Goal: Task Accomplishment & Management: Use online tool/utility

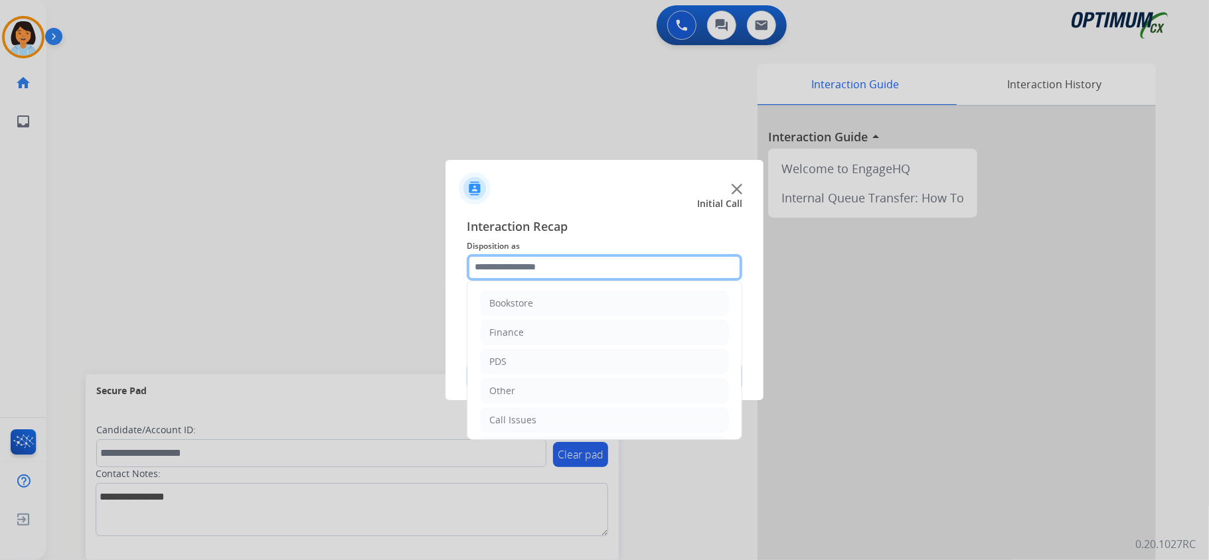
click at [548, 272] on input "text" at bounding box center [605, 267] width 276 height 27
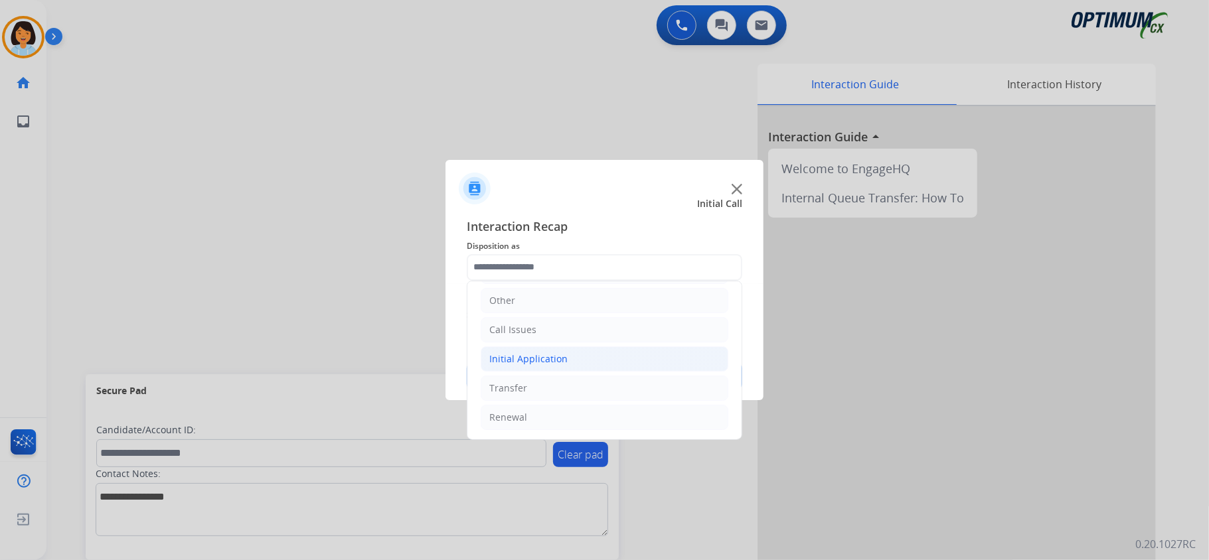
click at [534, 365] on li "Initial Application" at bounding box center [605, 359] width 248 height 25
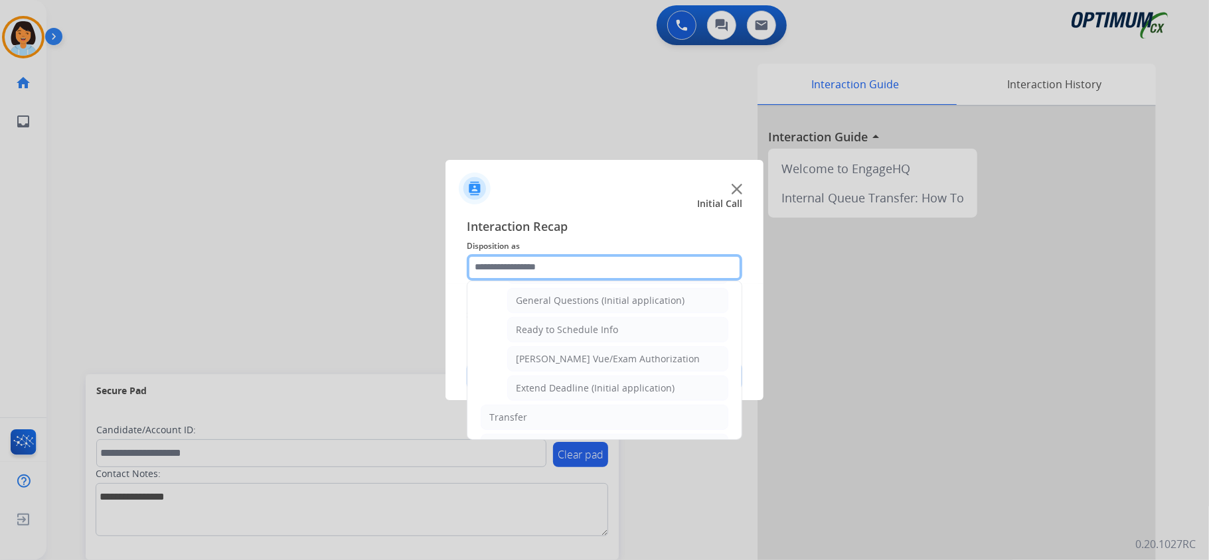
scroll to position [802, 0]
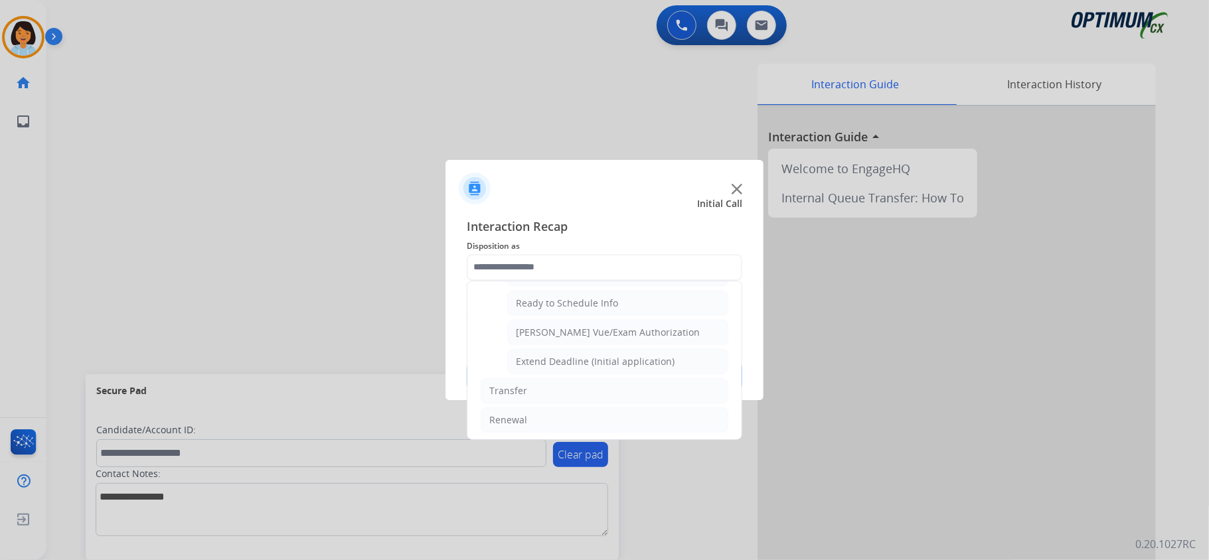
click at [556, 281] on div "Bookstore Finance PDS Other Call Issues Initial Application Credential Resend (…" at bounding box center [605, 360] width 276 height 159
click at [558, 281] on div "General Questions (Initial application)" at bounding box center [600, 274] width 169 height 13
type input "**********"
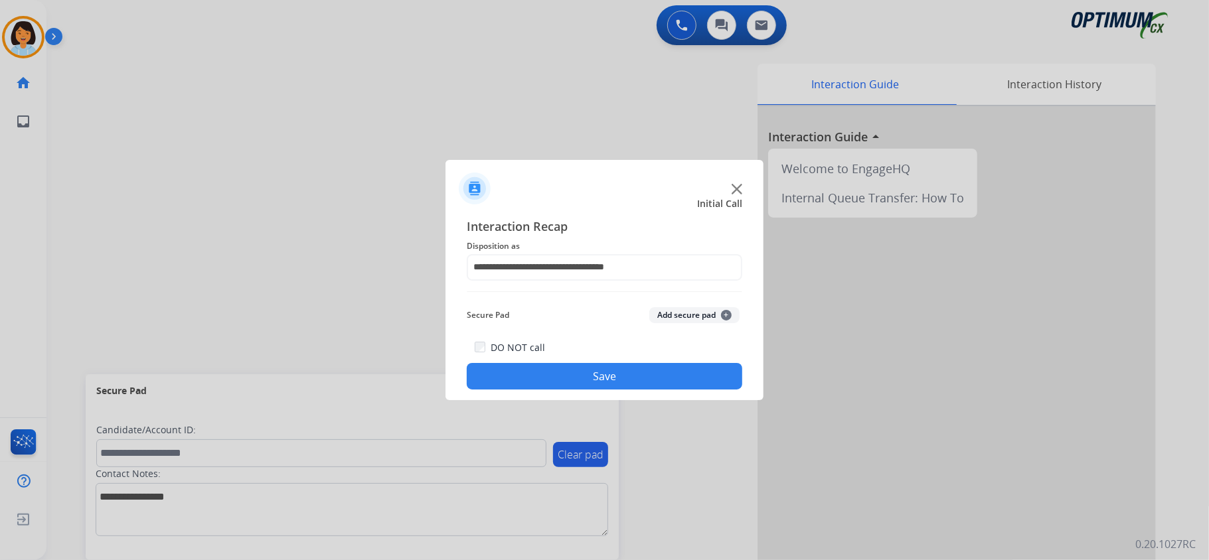
click at [590, 380] on button "Save" at bounding box center [605, 376] width 276 height 27
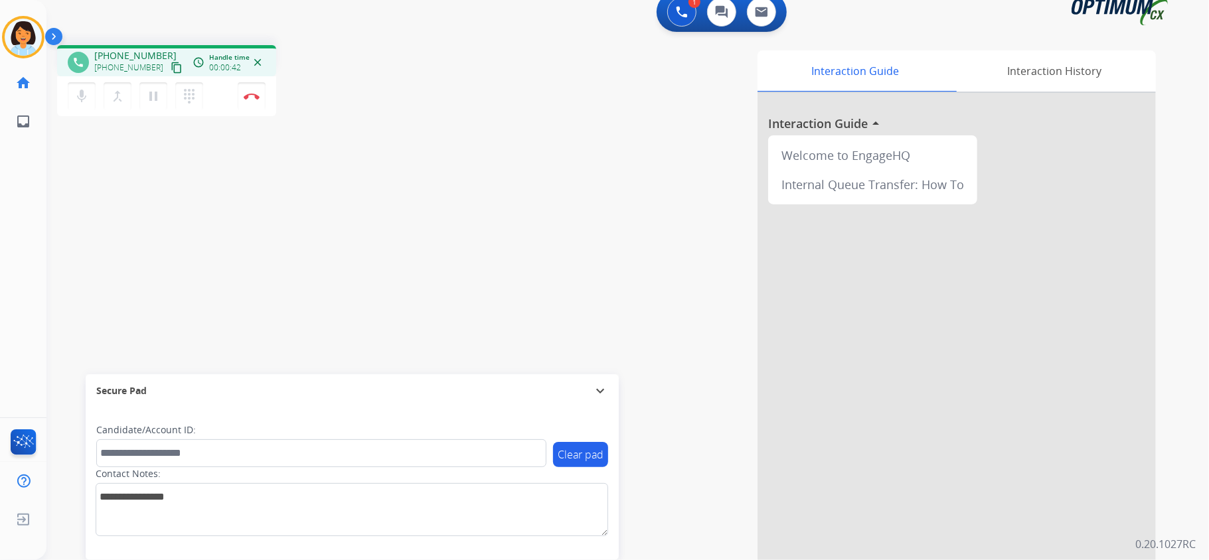
scroll to position [0, 0]
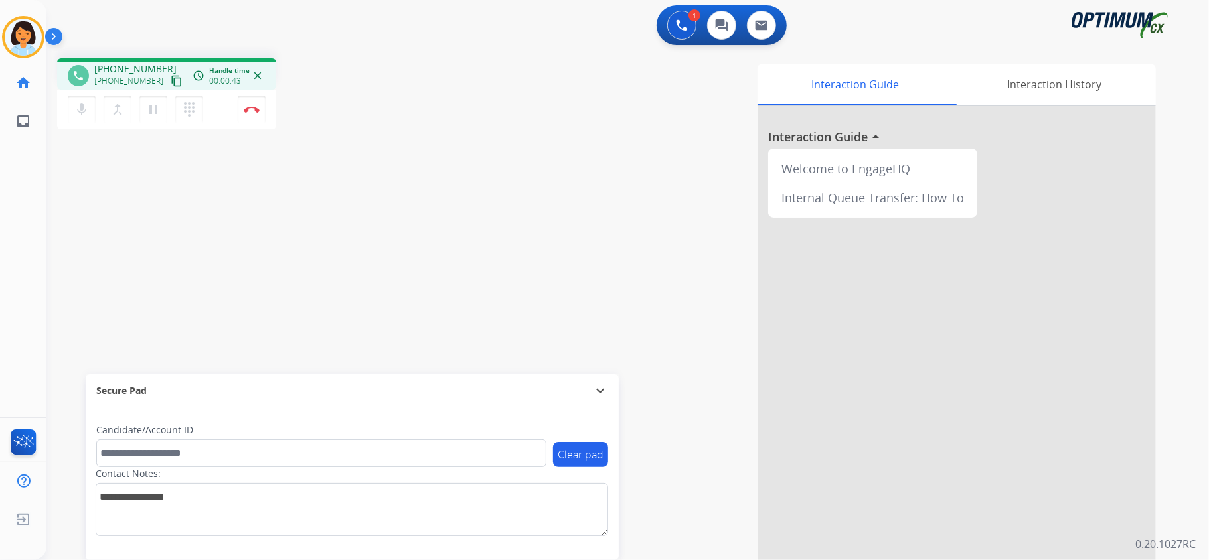
click at [171, 81] on mat-icon "content_copy" at bounding box center [177, 81] width 12 height 12
click at [250, 108] on img at bounding box center [252, 109] width 16 height 7
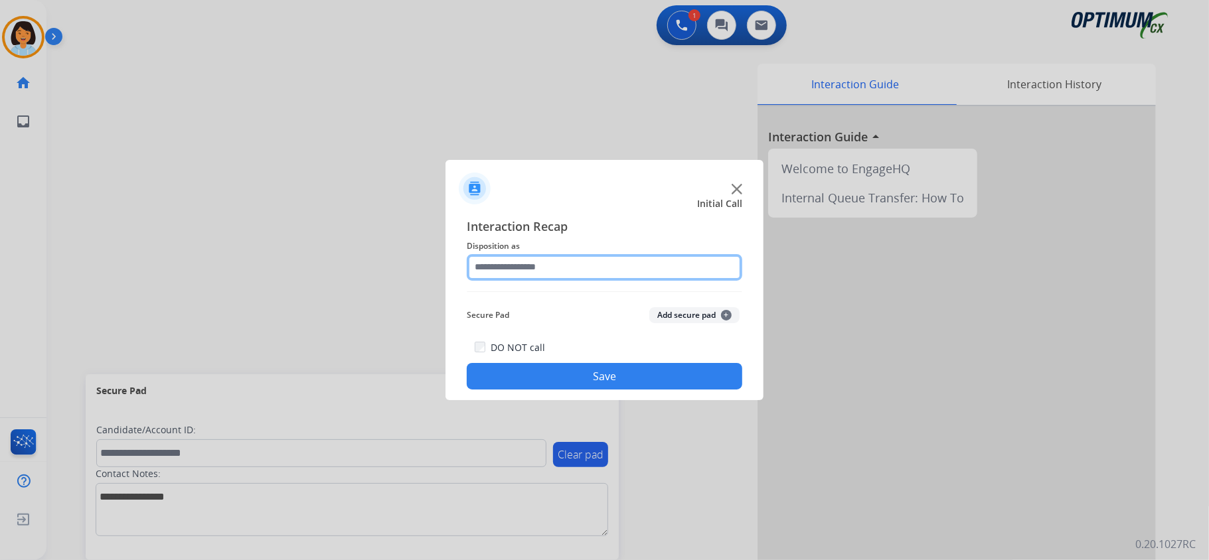
click at [529, 279] on input "text" at bounding box center [605, 267] width 276 height 27
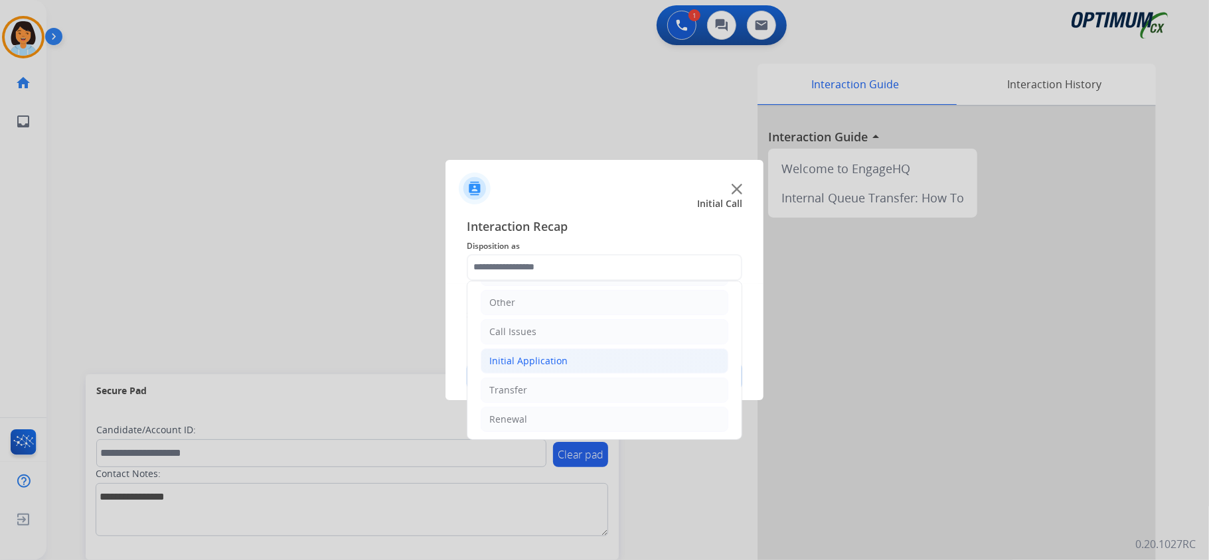
click at [558, 359] on div "Initial Application" at bounding box center [528, 361] width 78 height 13
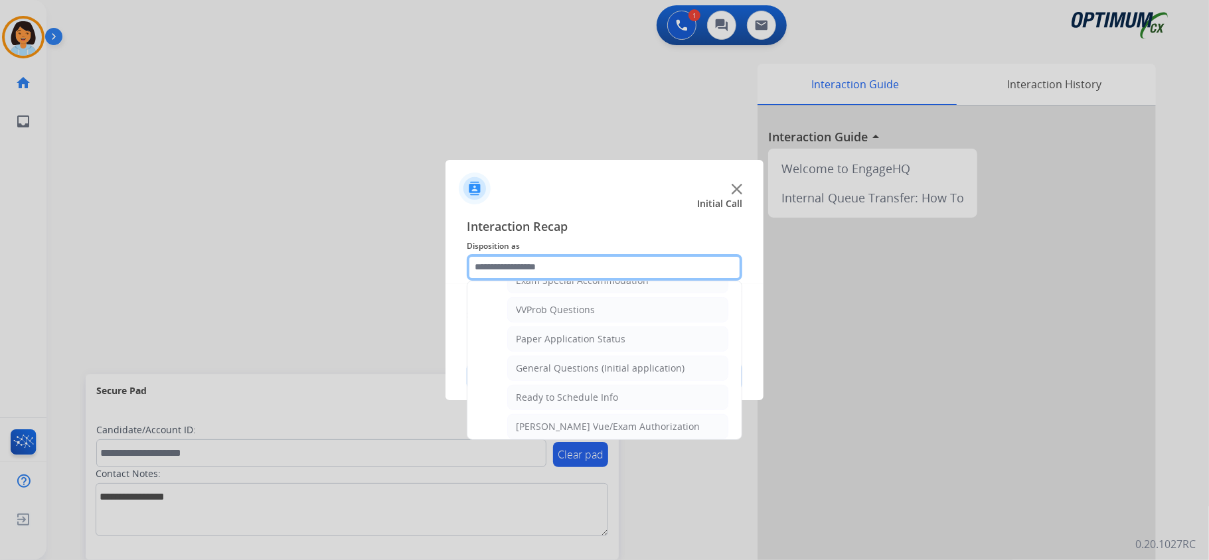
scroll to position [797, 0]
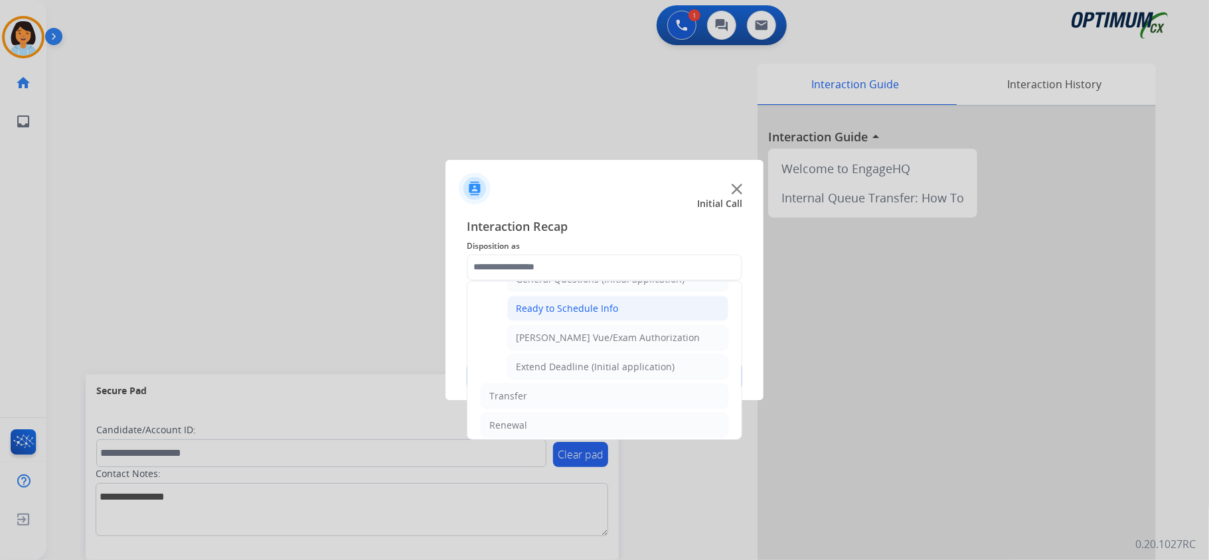
click at [555, 315] on div "Ready to Schedule Info" at bounding box center [567, 308] width 102 height 13
type input "**********"
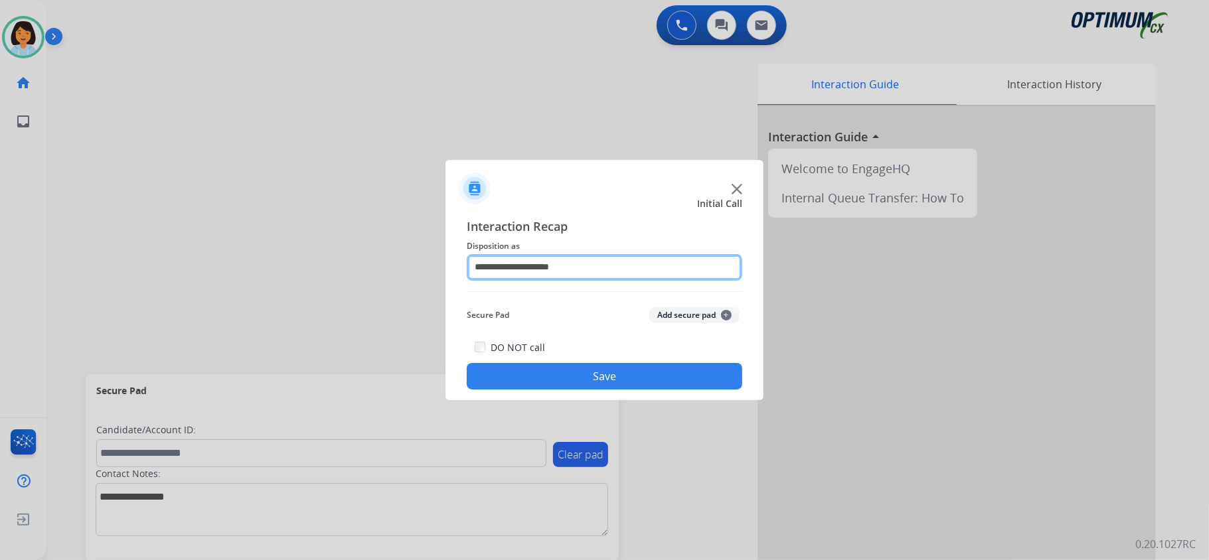
click at [653, 260] on input "**********" at bounding box center [605, 267] width 276 height 27
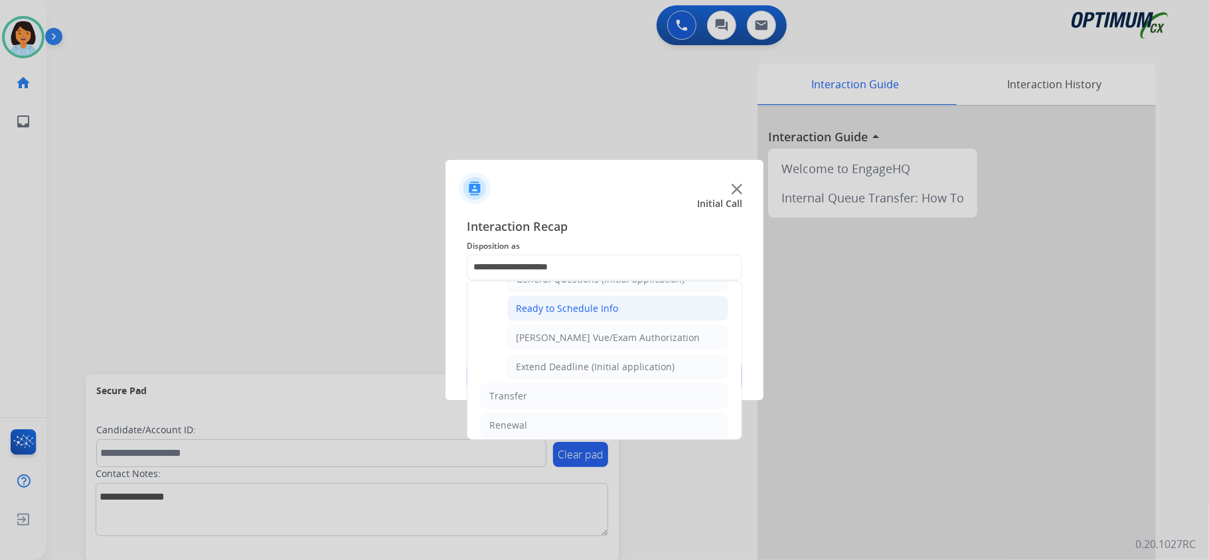
click at [582, 315] on div "Ready to Schedule Info" at bounding box center [567, 308] width 102 height 13
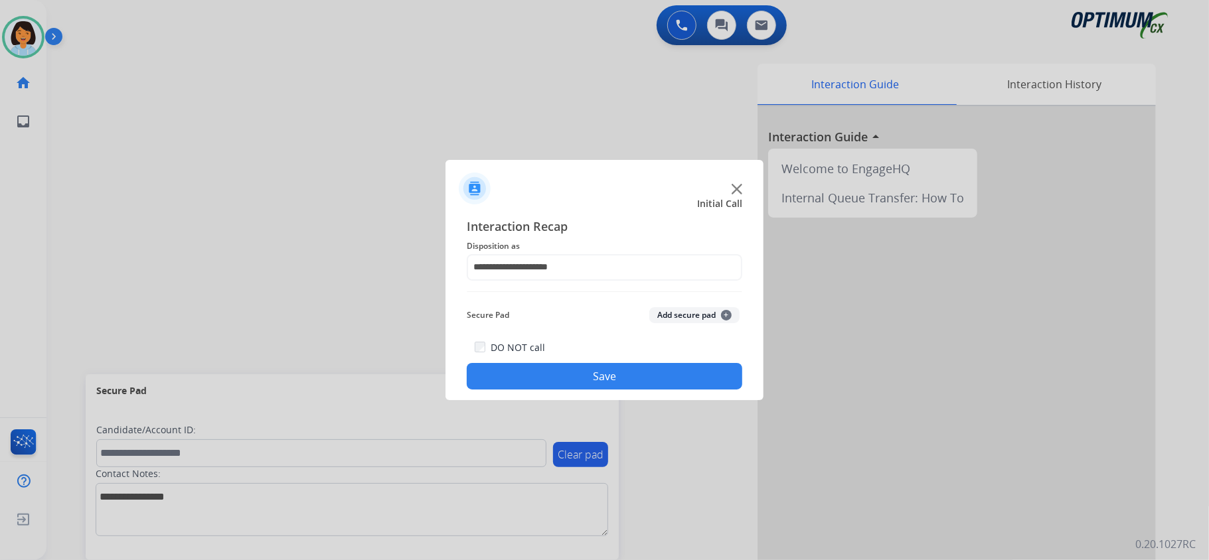
click at [598, 383] on button "Save" at bounding box center [605, 376] width 276 height 27
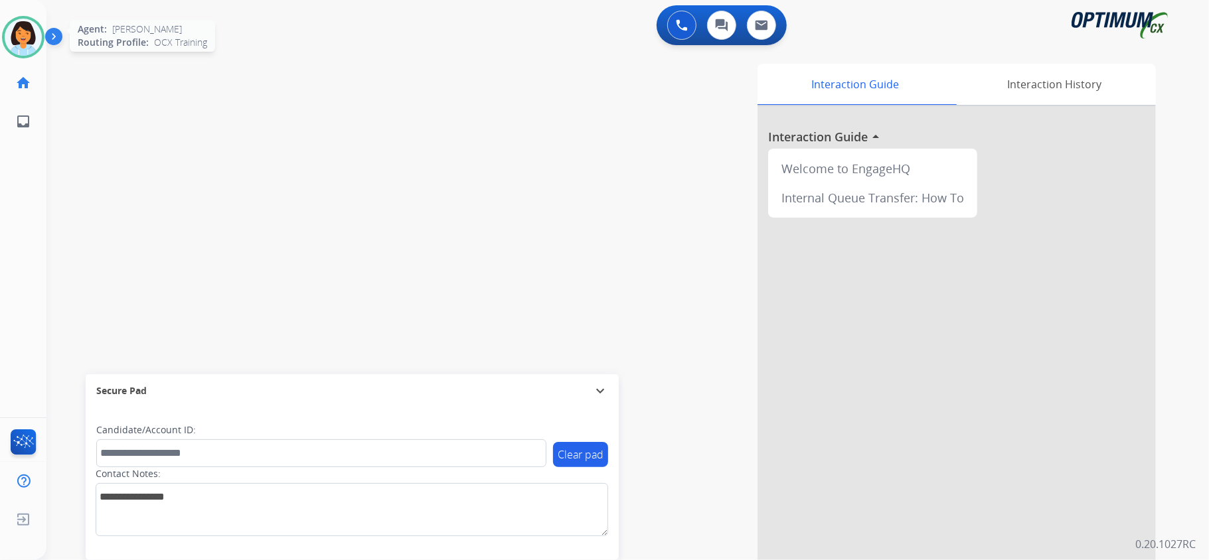
click at [35, 42] on img at bounding box center [23, 37] width 37 height 37
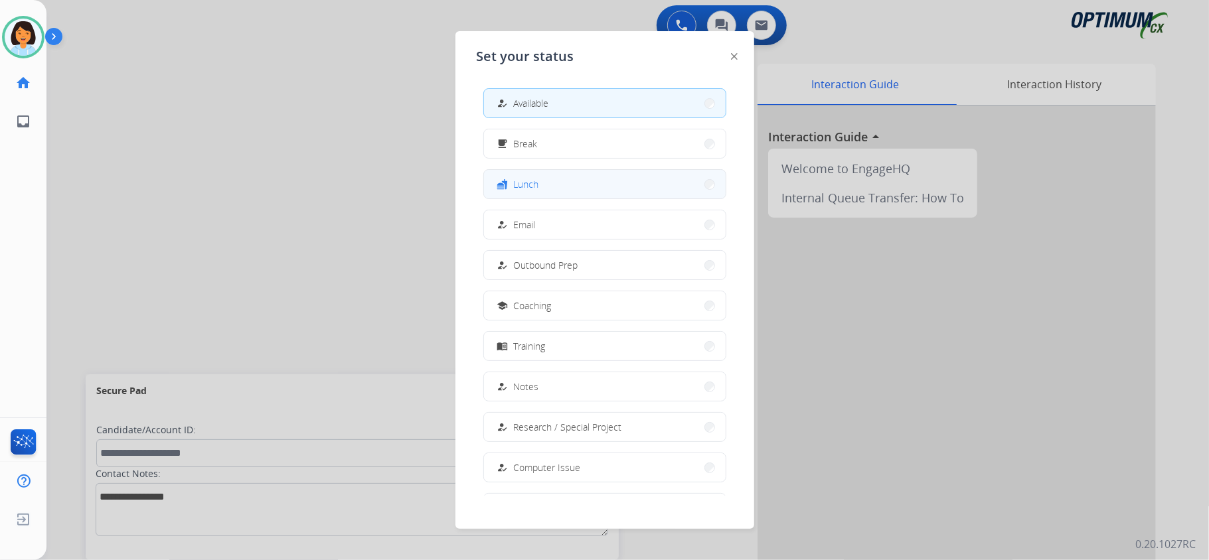
click at [588, 187] on button "fastfood Lunch" at bounding box center [605, 184] width 242 height 29
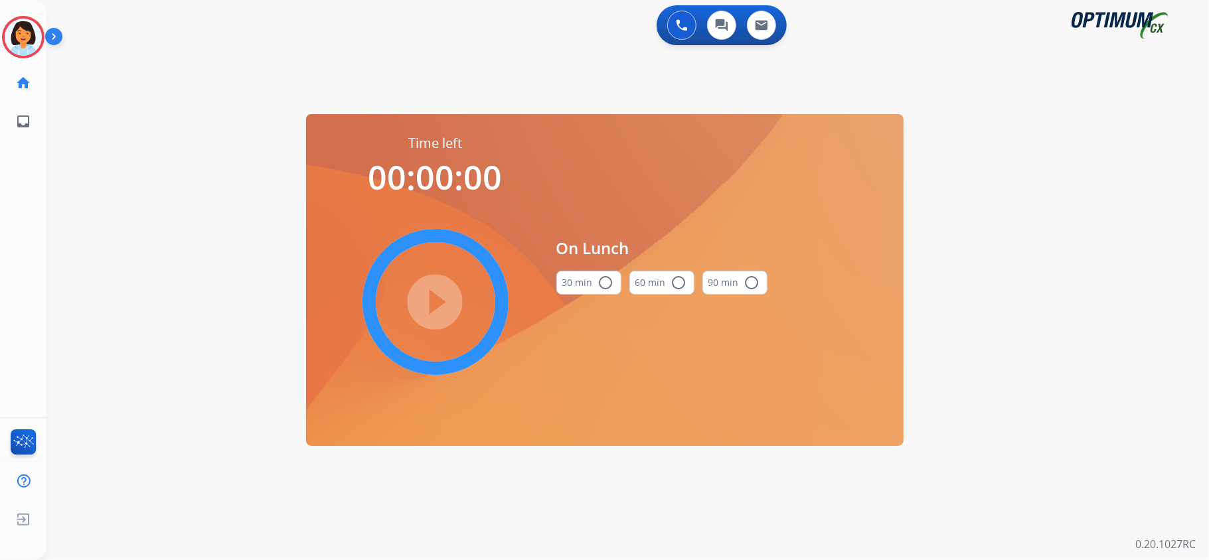
drag, startPoint x: 601, startPoint y: 271, endPoint x: 598, endPoint y: 280, distance: 9.9
click at [601, 272] on button "30 min radio_button_unchecked" at bounding box center [588, 283] width 65 height 24
click at [444, 295] on mat-icon "play_circle_filled" at bounding box center [436, 302] width 16 height 16
